Goal: Task Accomplishment & Management: Use online tool/utility

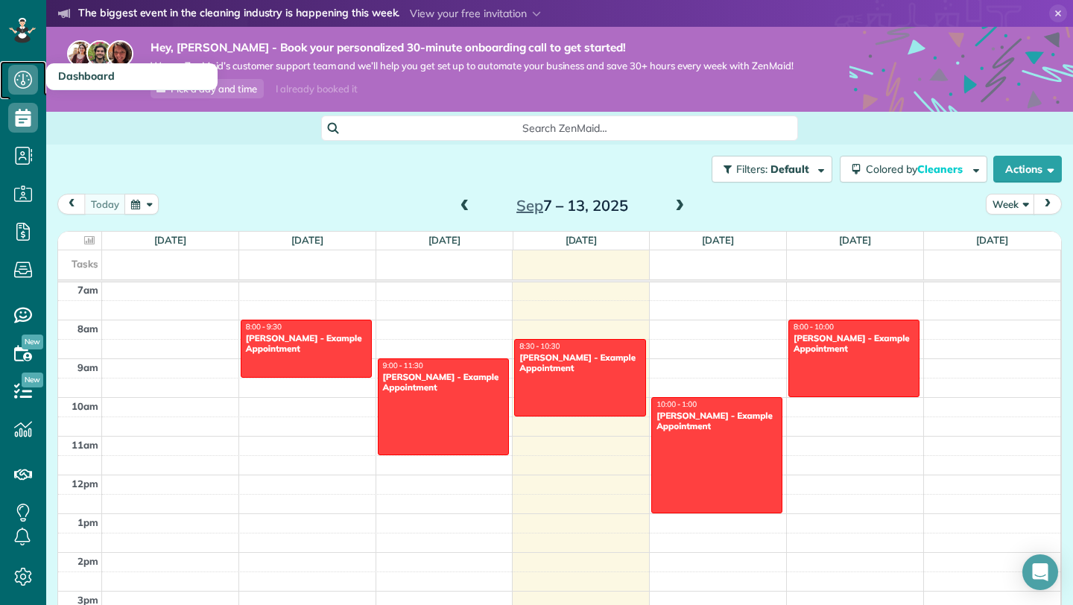
click at [21, 74] on icon at bounding box center [23, 80] width 30 height 30
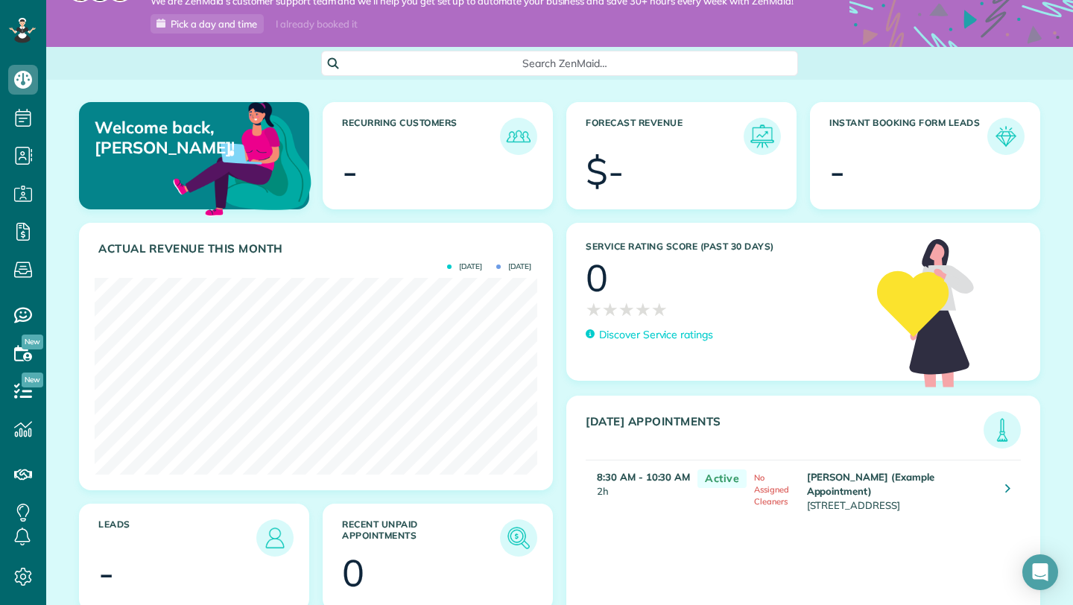
scroll to position [58, 0]
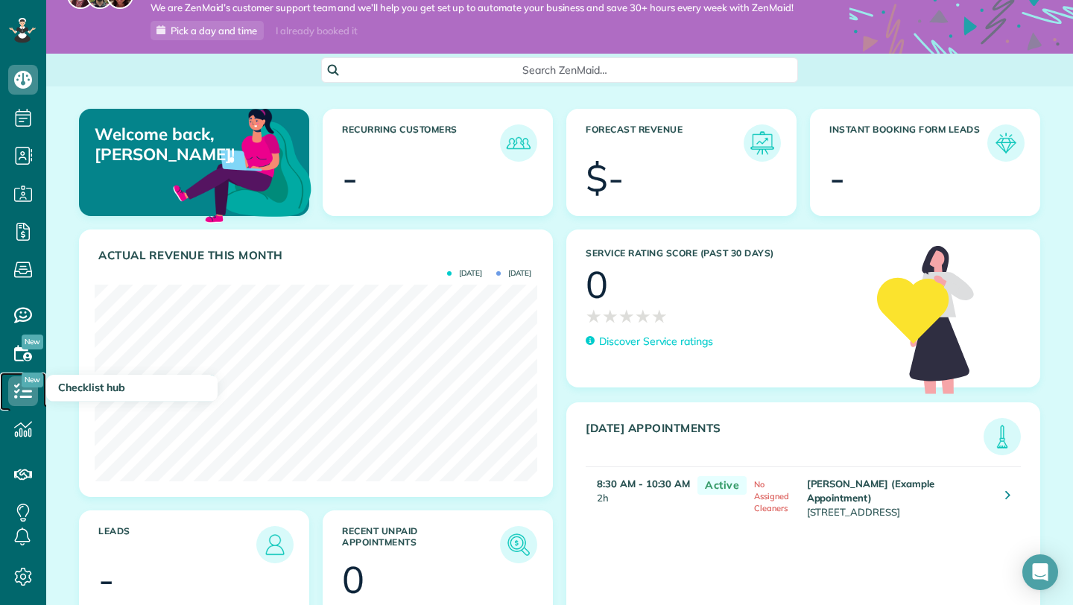
click at [28, 392] on icon at bounding box center [23, 391] width 30 height 30
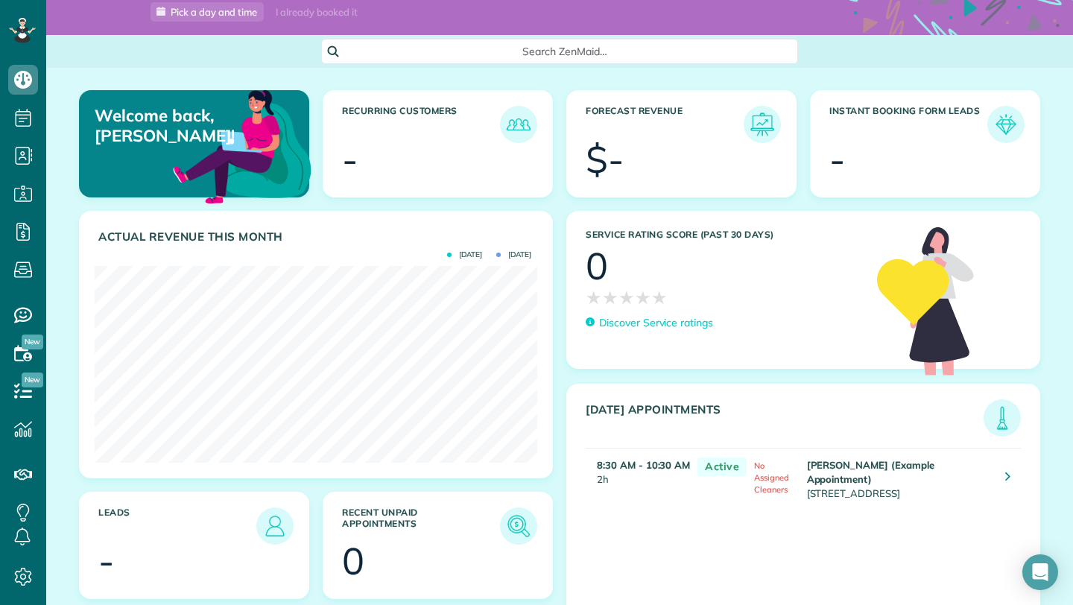
scroll to position [123, 0]
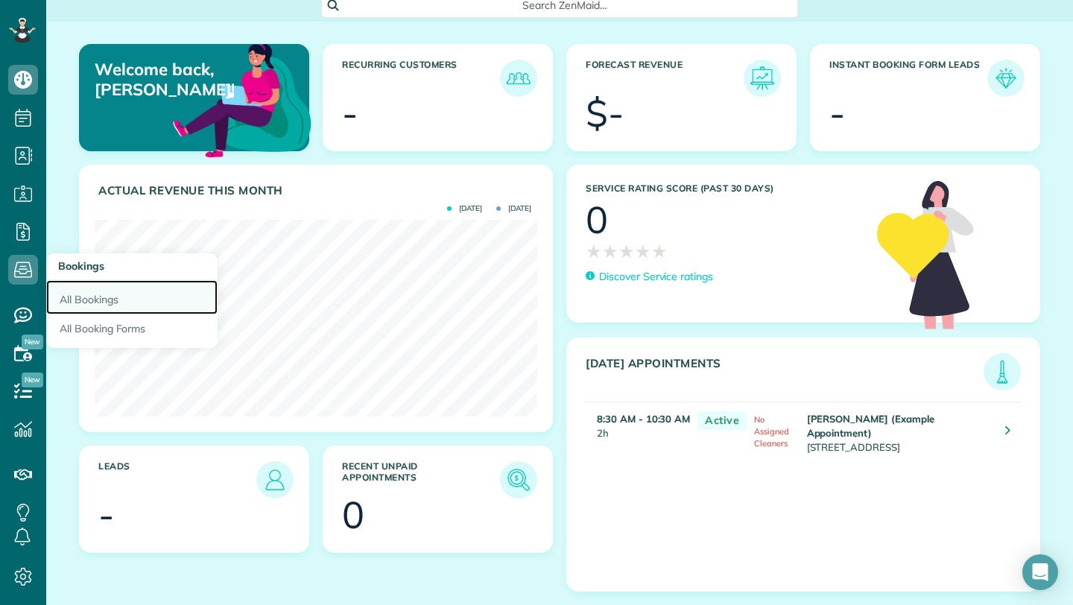
click at [98, 286] on link "All Bookings" at bounding box center [131, 297] width 171 height 34
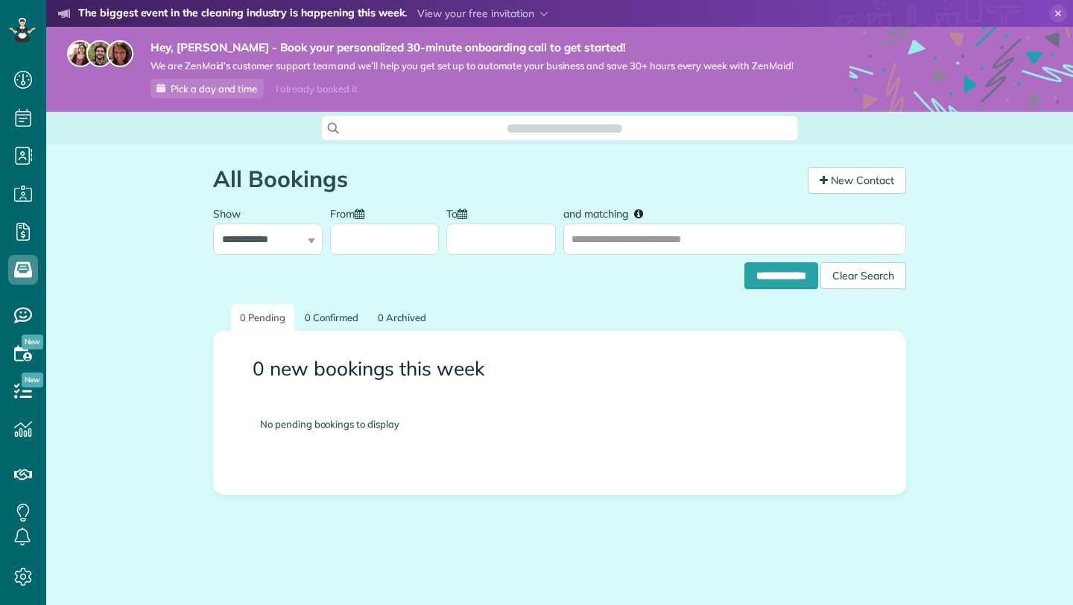
scroll to position [7, 7]
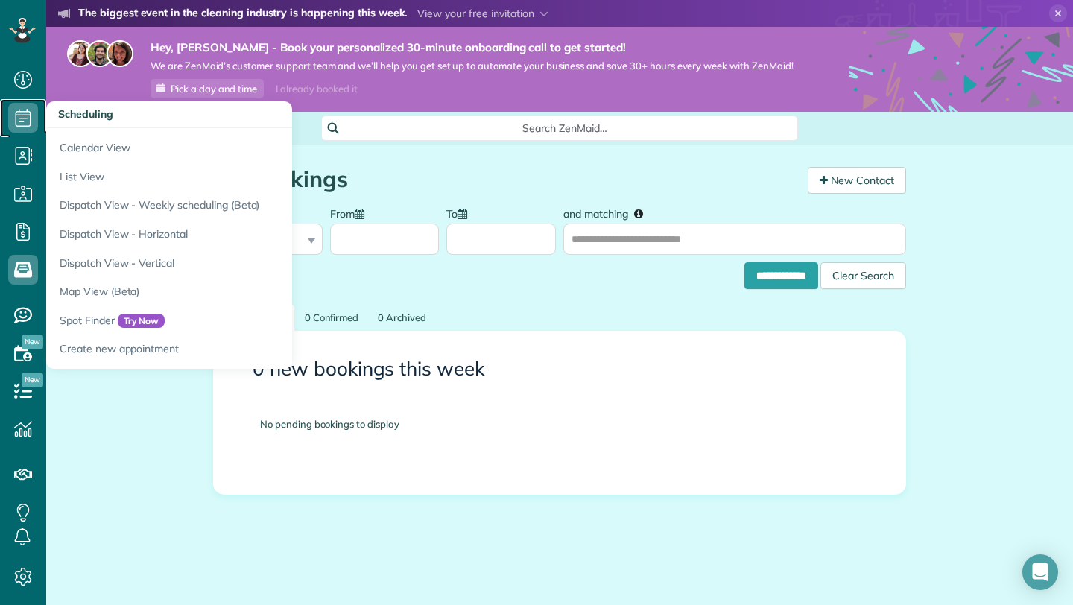
click at [23, 120] on icon at bounding box center [23, 118] width 30 height 30
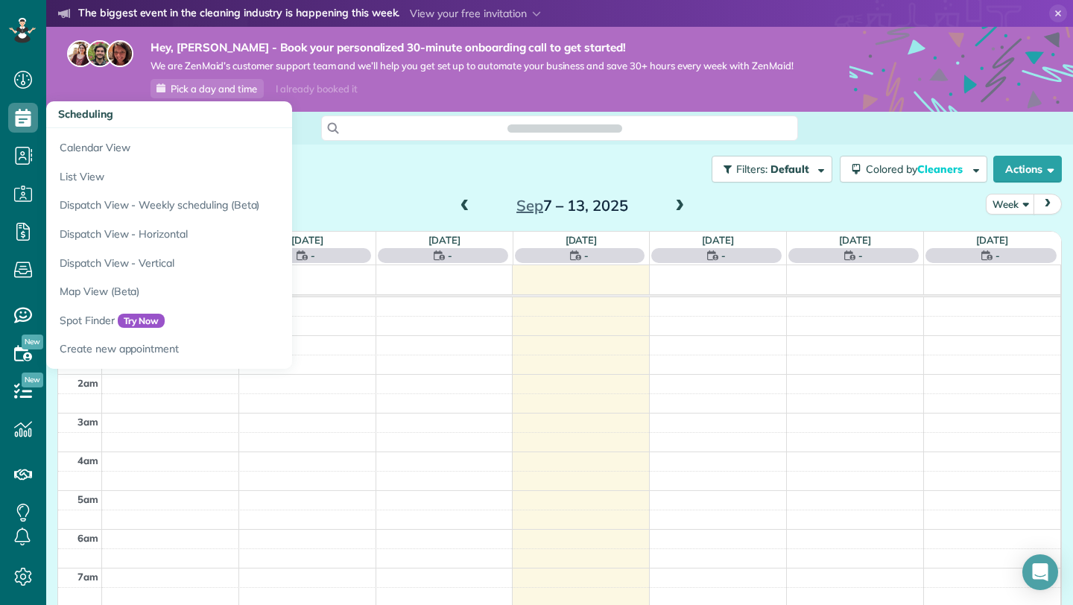
scroll to position [272, 0]
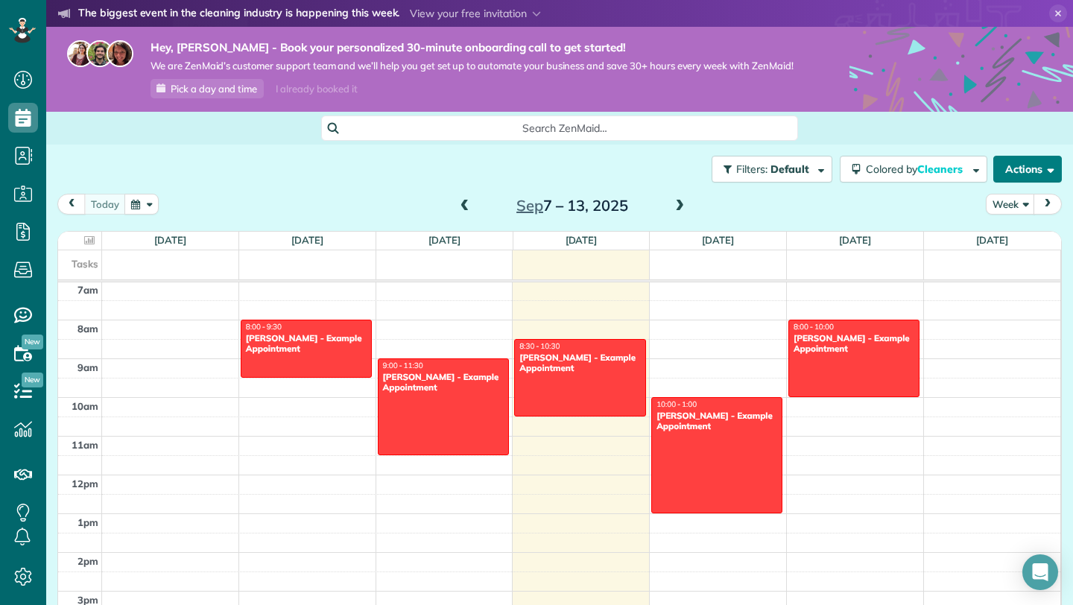
click at [1014, 165] on button "Actions" at bounding box center [1028, 169] width 69 height 27
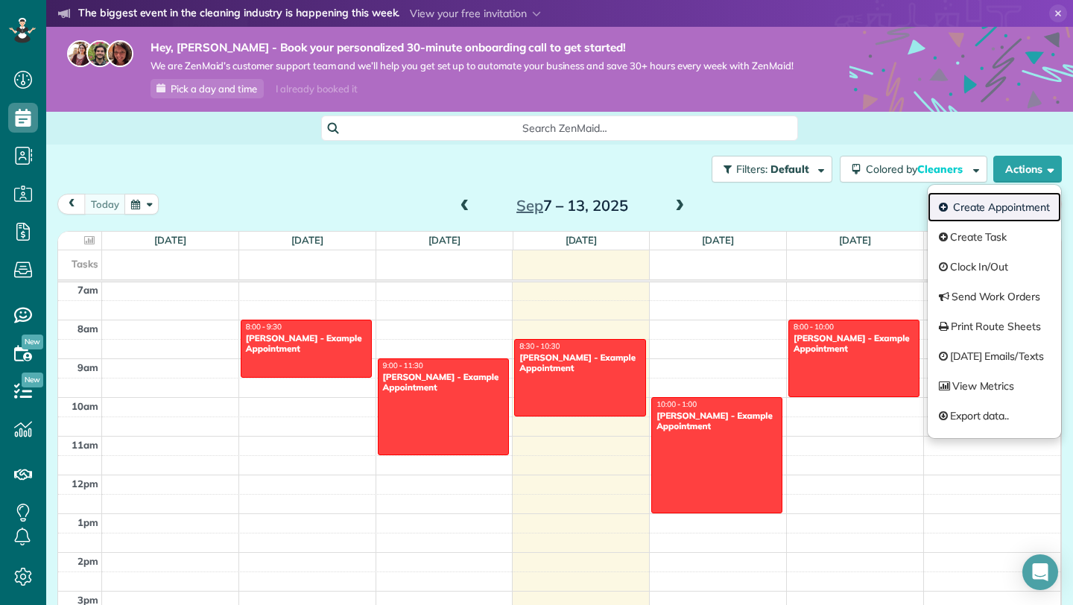
click at [1003, 210] on link "Create Appointment" at bounding box center [994, 207] width 133 height 30
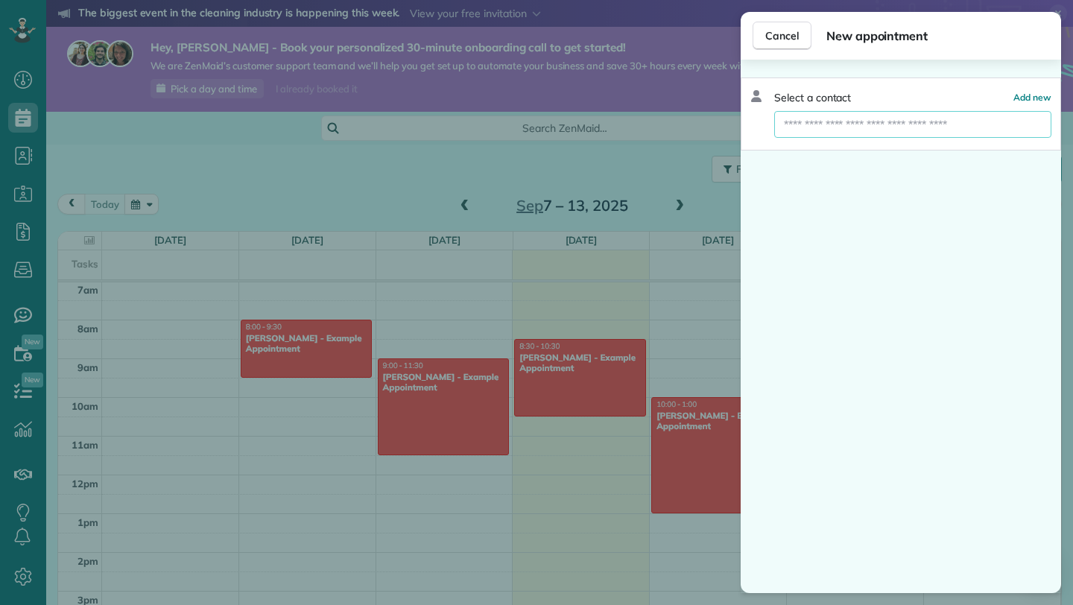
click at [959, 129] on input "text" at bounding box center [913, 124] width 277 height 27
click at [790, 44] on button "Cancel" at bounding box center [782, 36] width 59 height 28
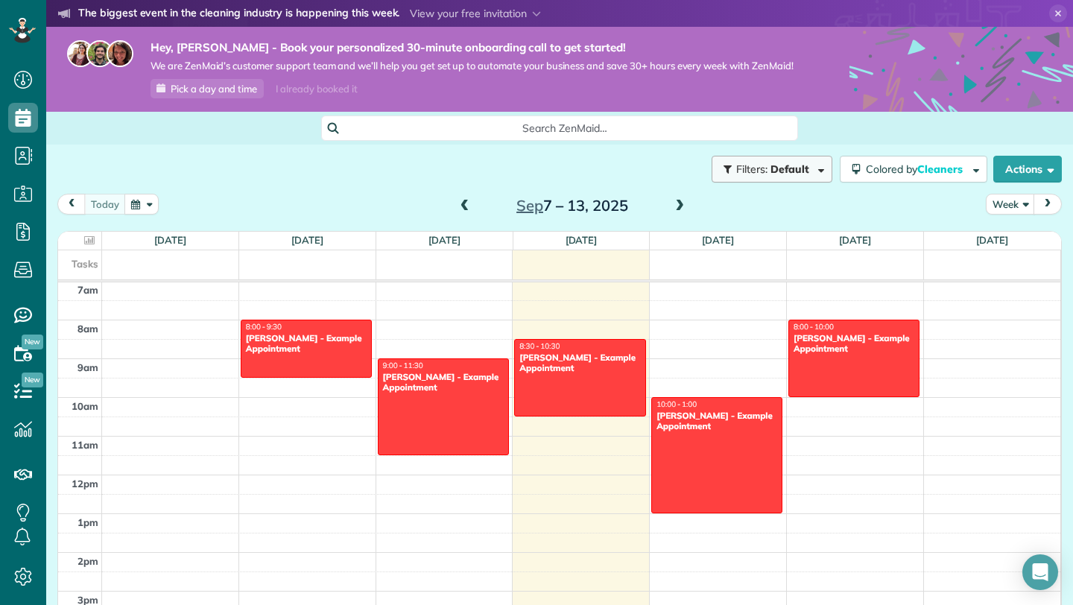
click at [790, 168] on span "Default" at bounding box center [791, 169] width 40 height 13
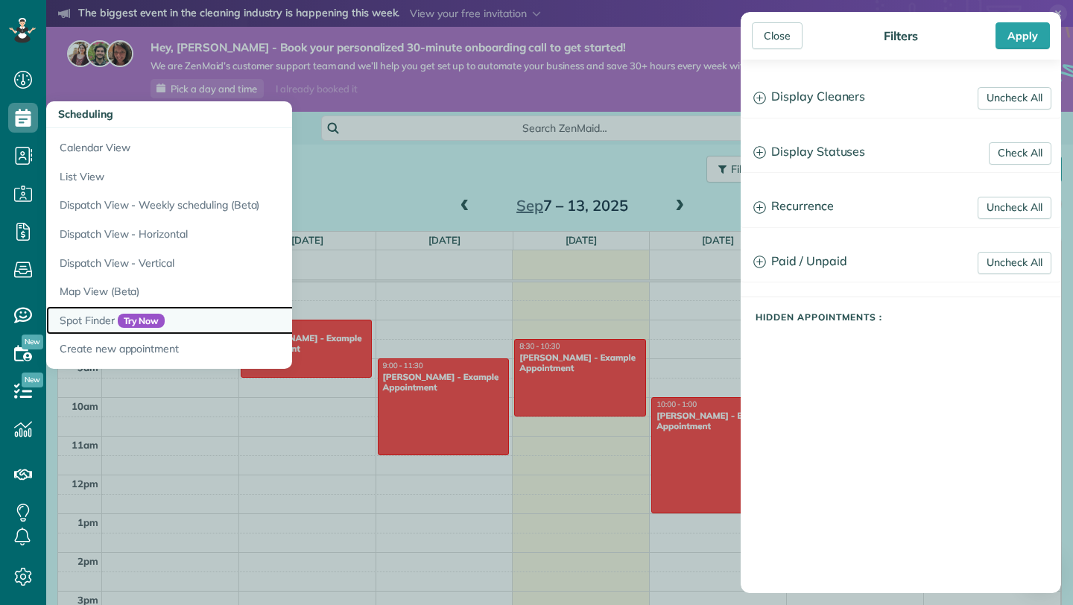
click at [145, 324] on span "Try Now" at bounding box center [142, 321] width 48 height 15
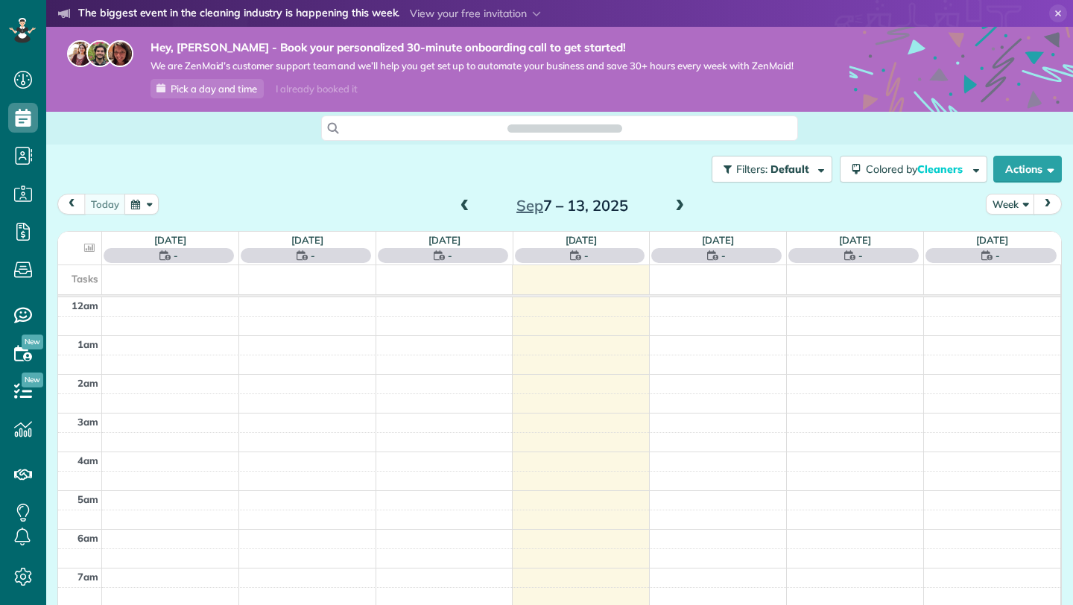
scroll to position [272, 0]
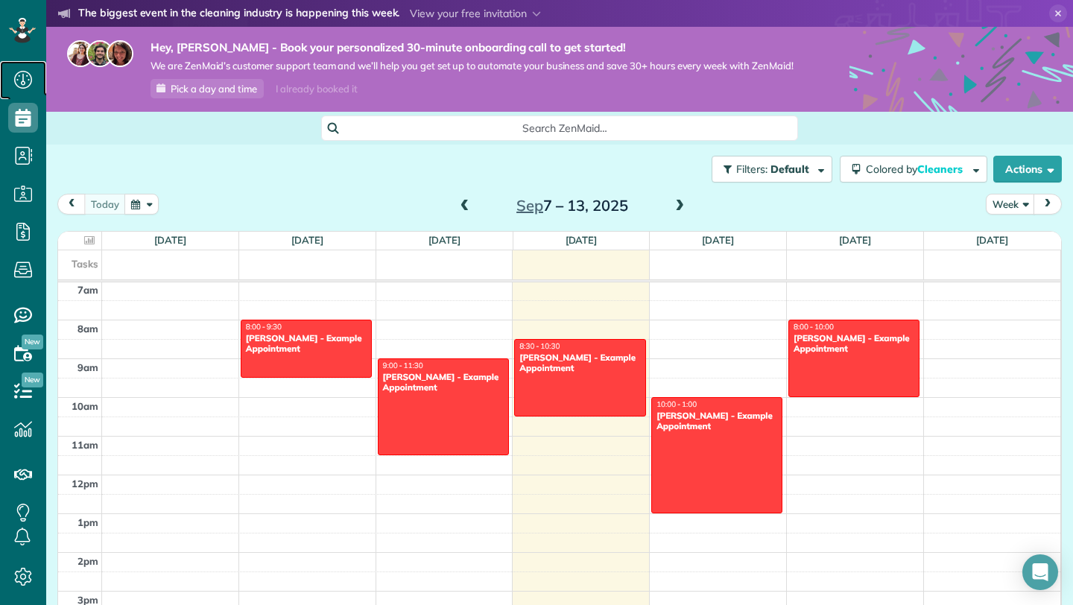
click at [28, 86] on icon at bounding box center [23, 80] width 30 height 30
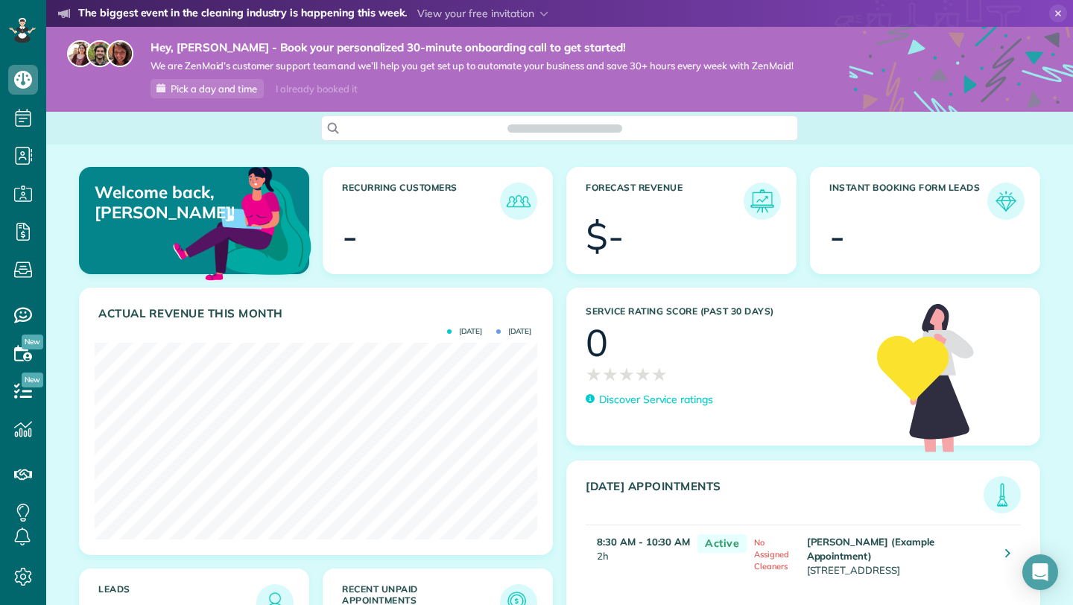
scroll to position [197, 443]
click at [9, 393] on icon at bounding box center [23, 391] width 30 height 30
